Goal: Transaction & Acquisition: Purchase product/service

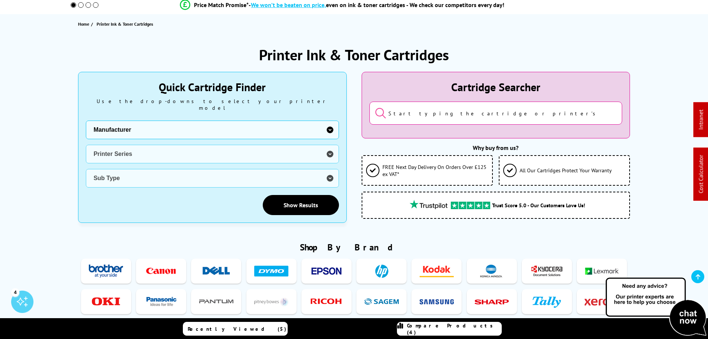
scroll to position [74, 0]
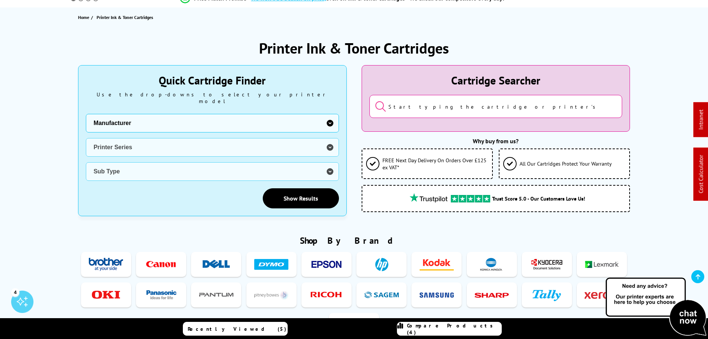
click at [161, 117] on select "Manufacturer Brother Canon Cubify Dell Dymo Epson HP Kodak Konica Minolta Kyoce…" at bounding box center [212, 123] width 253 height 19
select select "31355"
click at [86, 114] on select "Manufacturer Brother Canon Cubify Dell Dymo Epson HP Kodak Konica Minolta Kyoce…" at bounding box center [212, 123] width 253 height 19
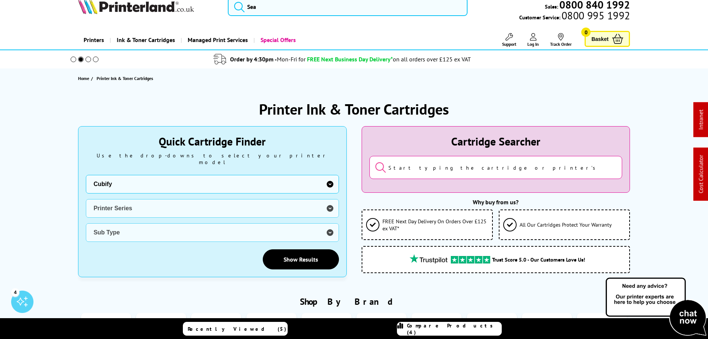
scroll to position [0, 0]
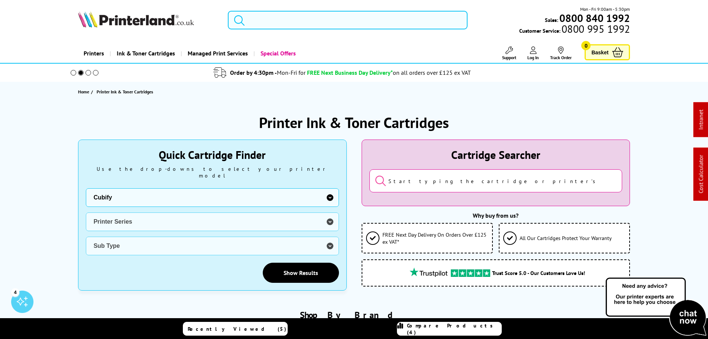
click at [270, 26] on input "search" at bounding box center [348, 20] width 240 height 19
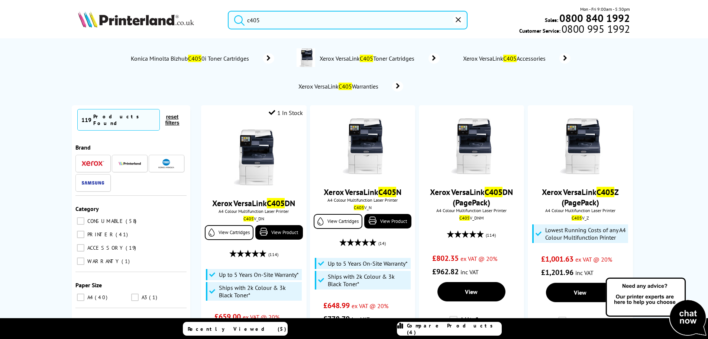
type input "c405"
click at [363, 55] on mark "C405" at bounding box center [366, 58] width 13 height 7
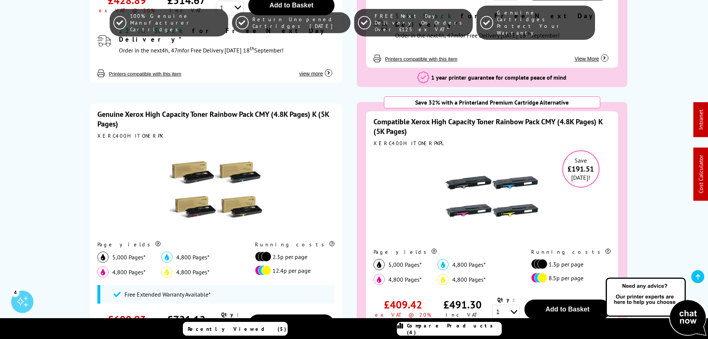
scroll to position [409, 0]
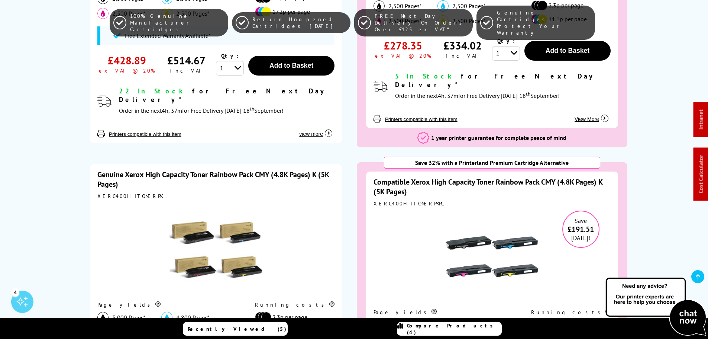
scroll to position [372, 0]
